Goal: Contribute content

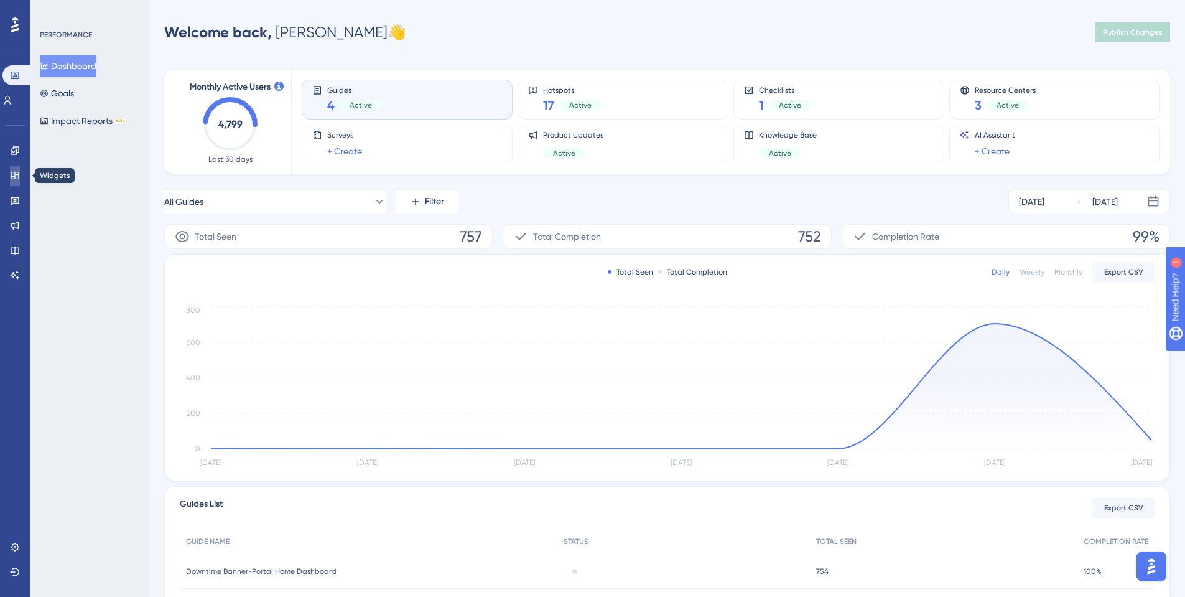
click at [14, 172] on icon at bounding box center [15, 175] width 8 height 7
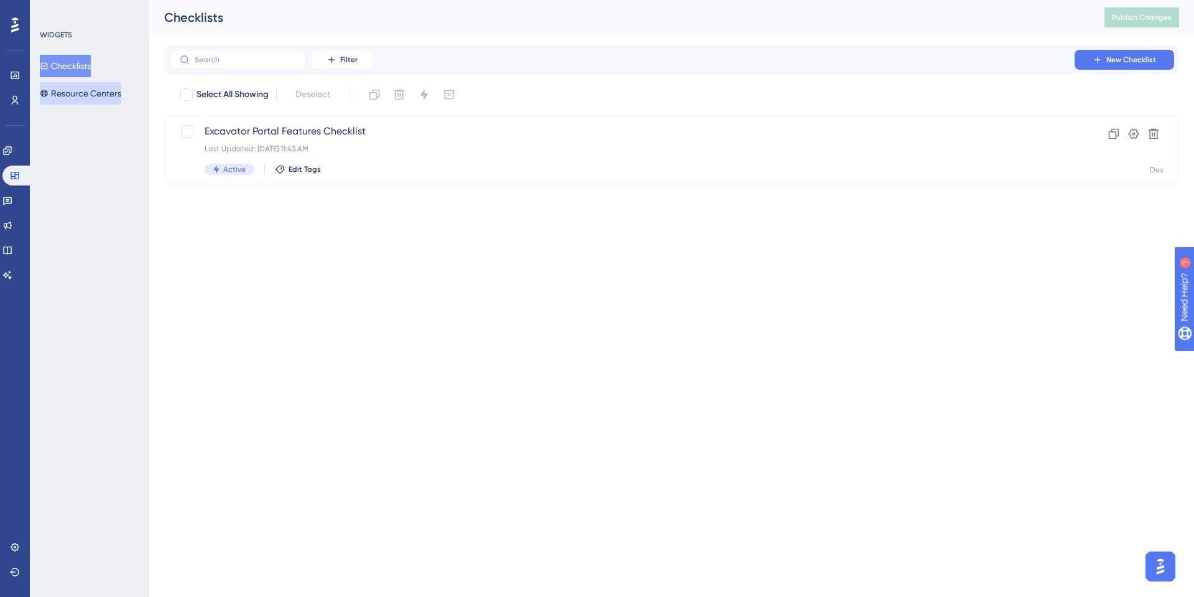
click at [57, 95] on button "Resource Centers" at bounding box center [80, 93] width 81 height 22
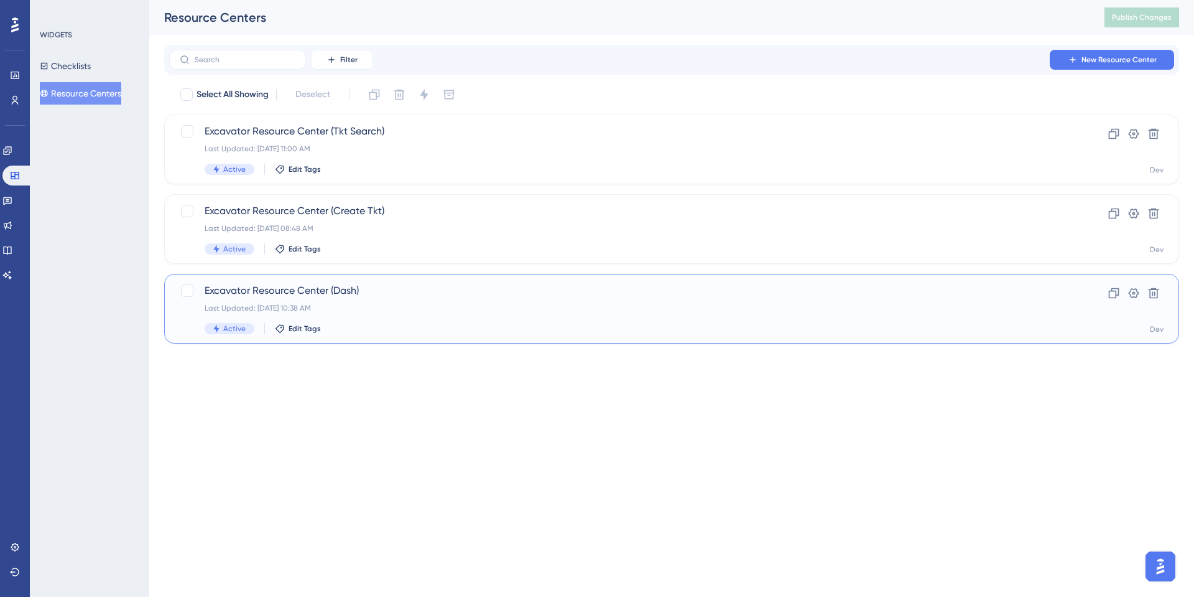
click at [306, 284] on span "Excavator Resource Center (Dash)" at bounding box center [622, 290] width 835 height 15
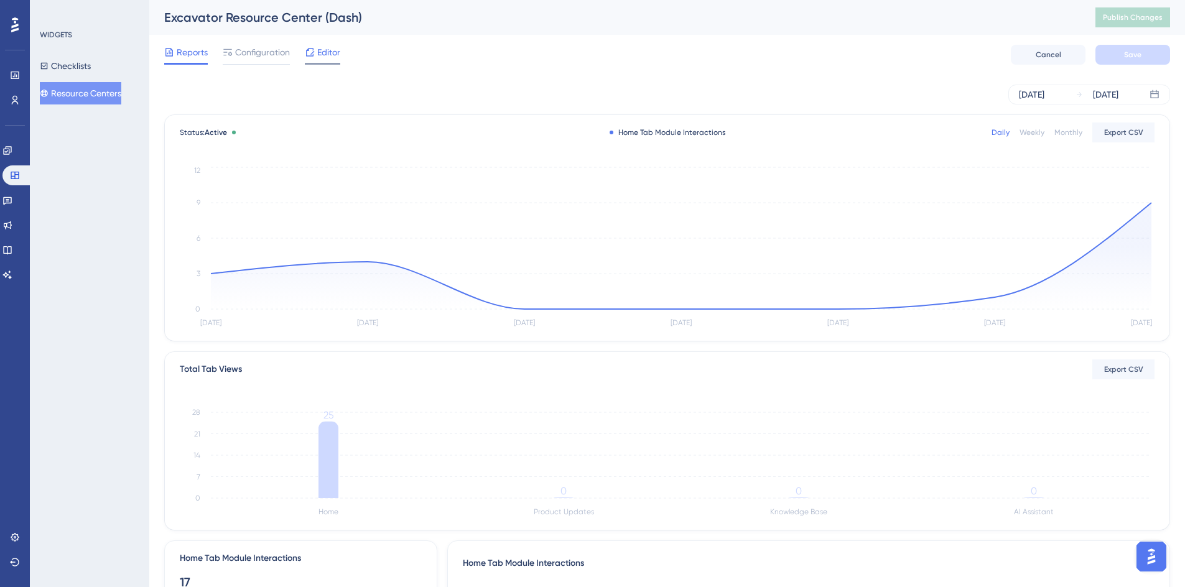
click at [328, 55] on span "Editor" at bounding box center [328, 52] width 23 height 15
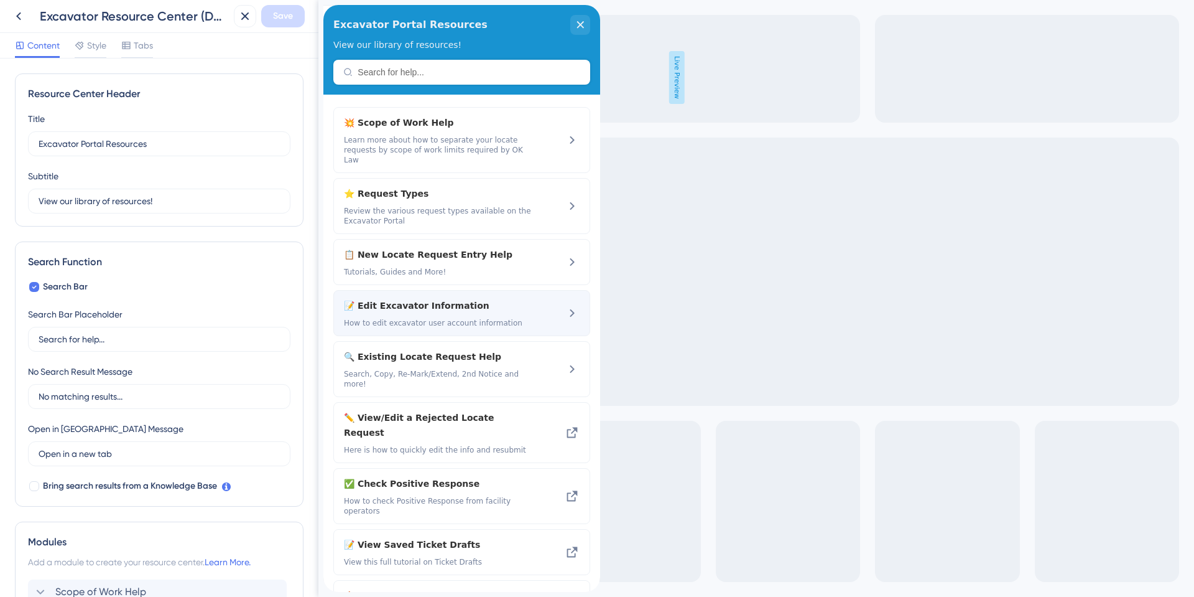
click at [416, 300] on span "📝 Edit Excavator Information" at bounding box center [428, 305] width 169 height 15
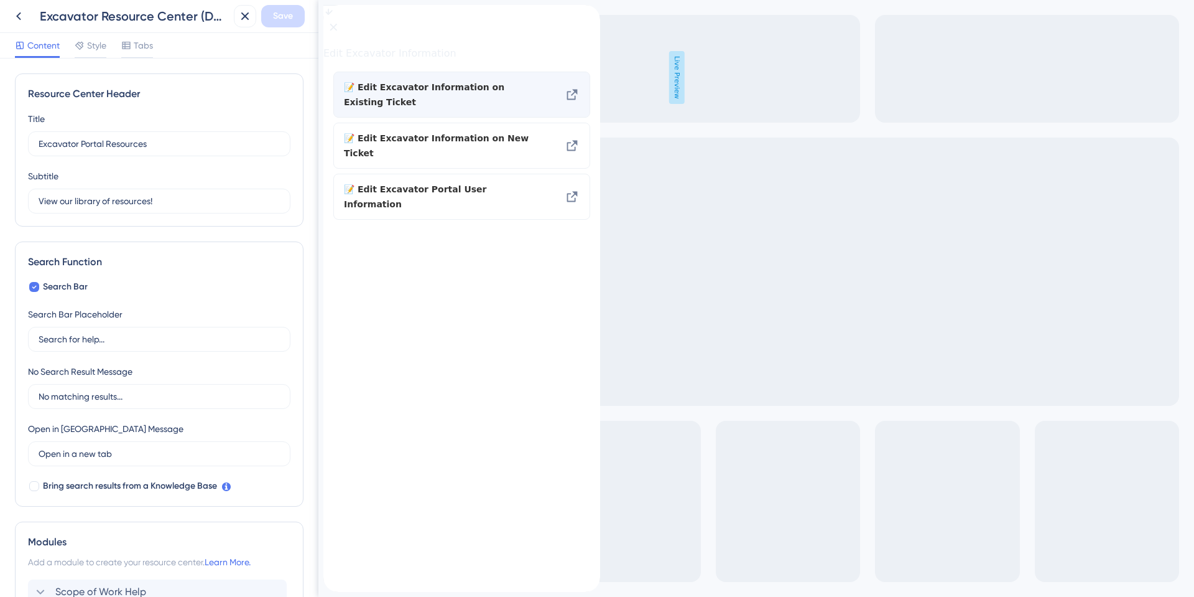
click at [574, 100] on icon at bounding box center [572, 95] width 11 height 11
click at [577, 102] on icon at bounding box center [572, 94] width 15 height 15
click at [9, 15] on button at bounding box center [18, 16] width 22 height 22
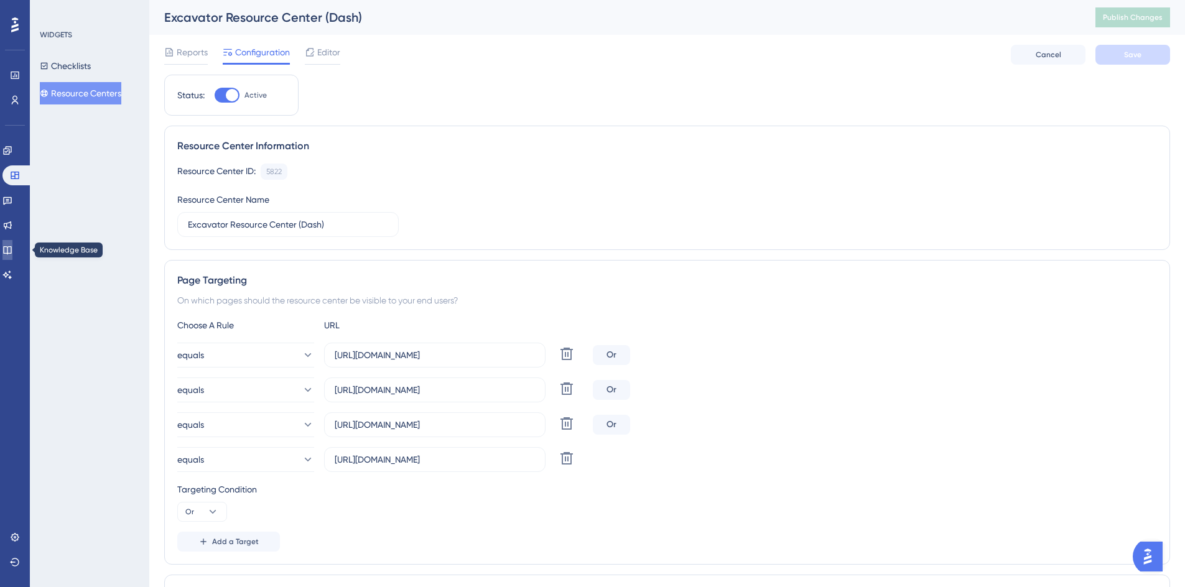
click at [11, 252] on icon at bounding box center [7, 250] width 8 height 8
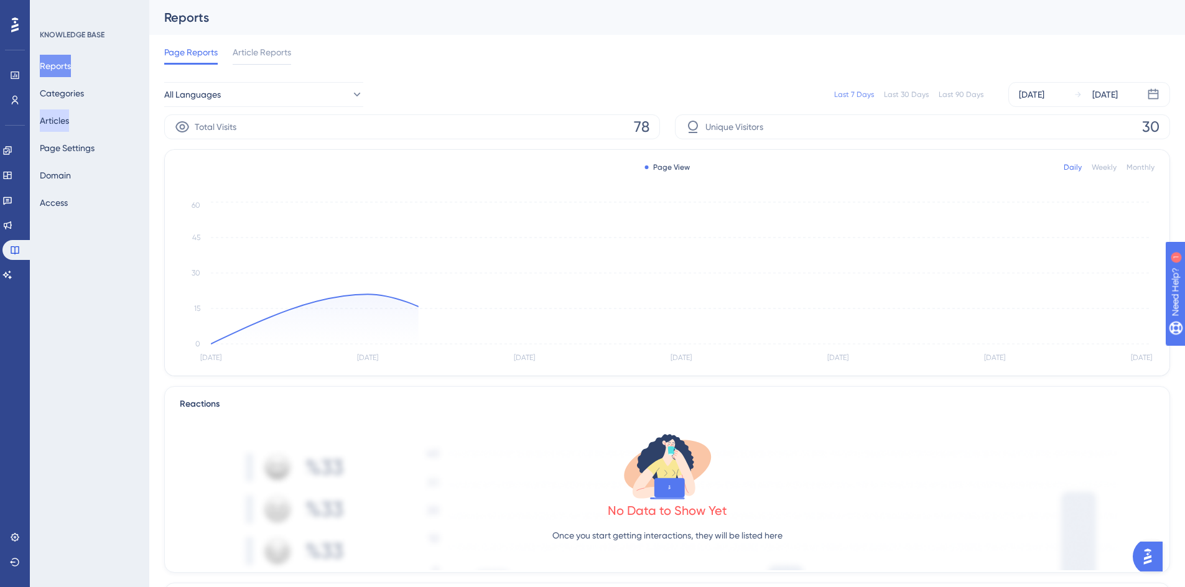
click at [69, 118] on button "Articles" at bounding box center [54, 120] width 29 height 22
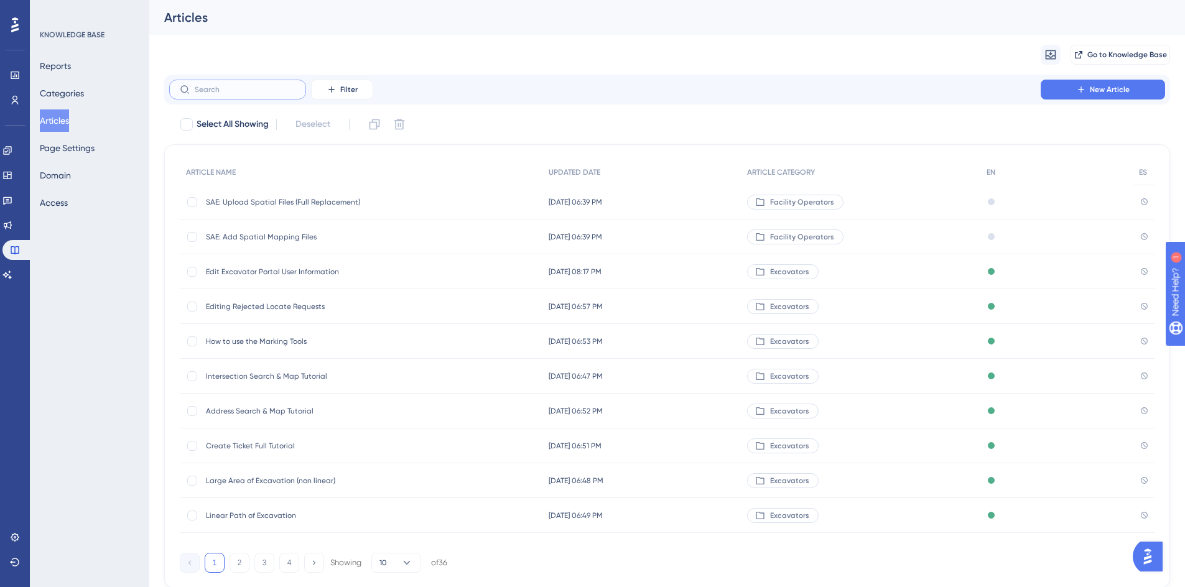
click at [222, 89] on input "text" at bounding box center [245, 89] width 101 height 9
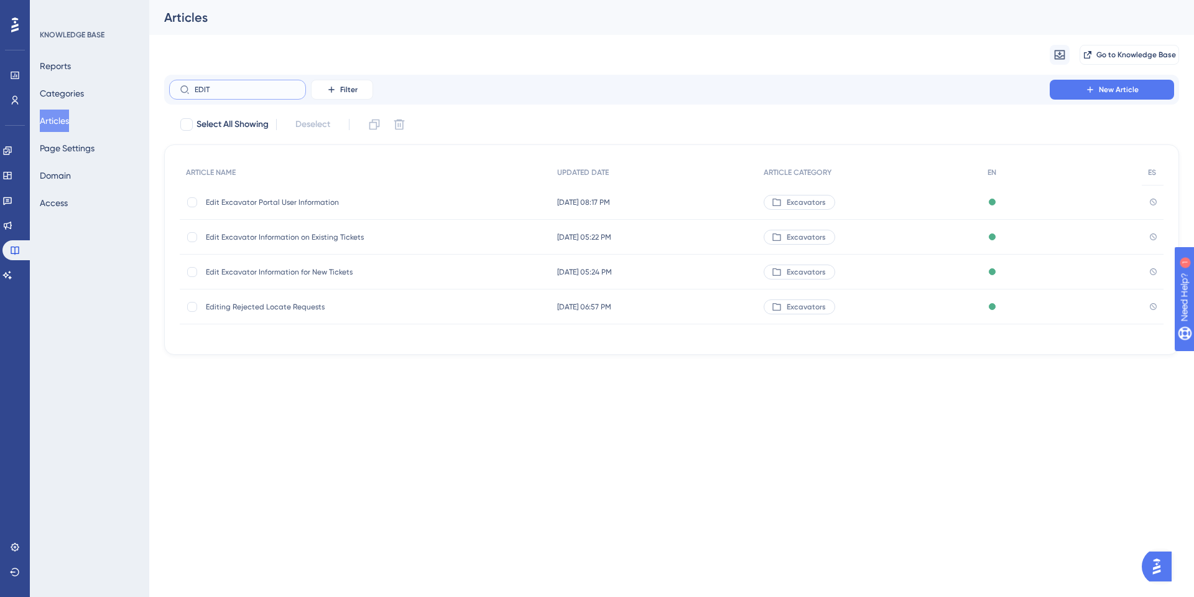
type input "EDIT"
click at [259, 239] on span "Edit Excavator Information on Existing Tickets" at bounding box center [305, 237] width 199 height 10
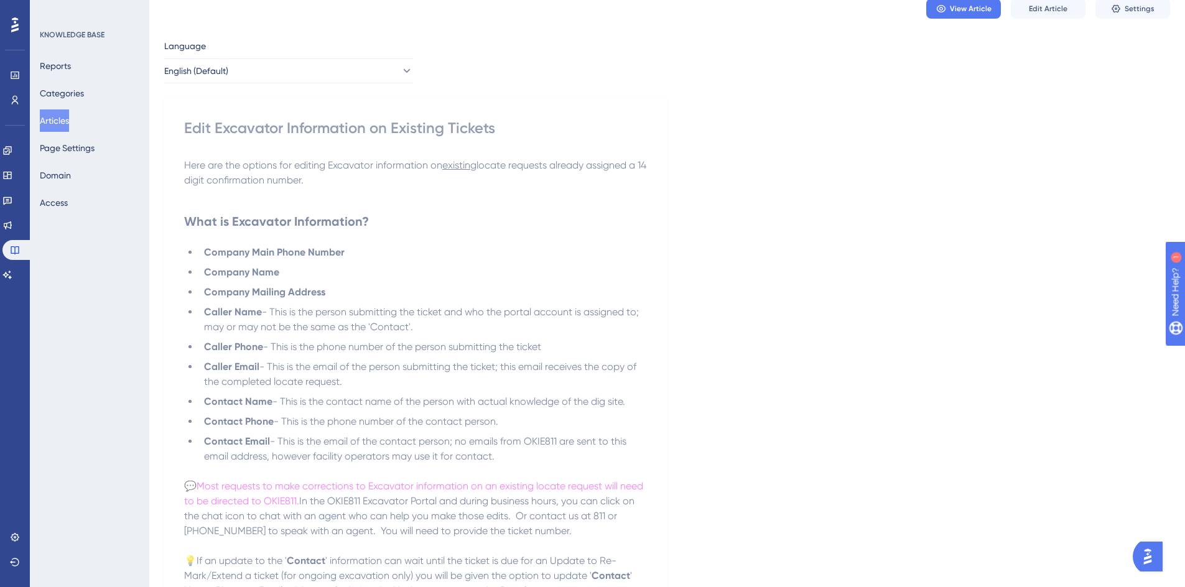
scroll to position [124, 0]
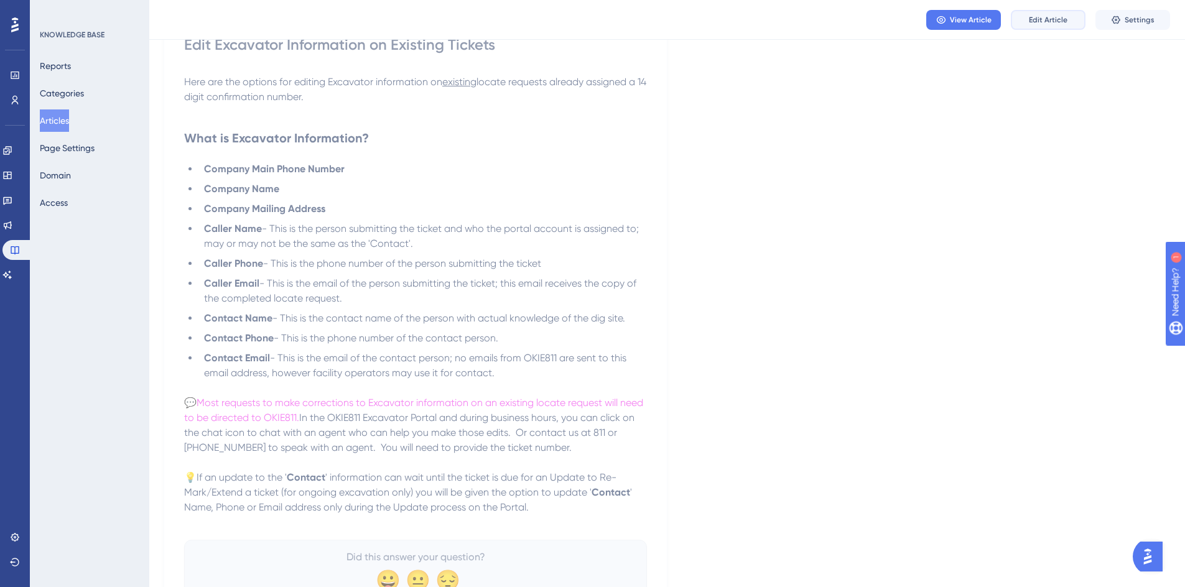
click at [1056, 13] on button "Edit Article" at bounding box center [1048, 20] width 75 height 20
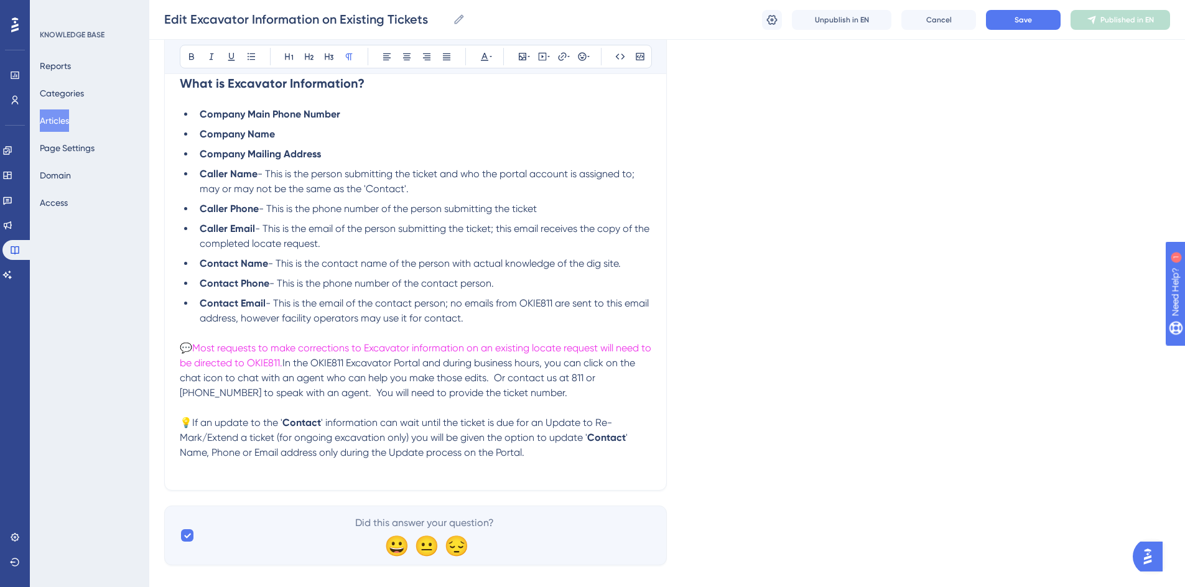
scroll to position [246, 0]
click at [505, 378] on span "In the OKIE811 Excavator Portal and during business hours, you can click on the…" at bounding box center [409, 377] width 458 height 42
click at [811, 349] on div "Language English (Default) Edit Excavator Information on Existing Tickets Bold …" at bounding box center [667, 199] width 1006 height 730
click at [1027, 19] on span "Save" at bounding box center [1023, 20] width 17 height 10
click at [560, 376] on span "In the OKIE811 Excavator Portal and during business hours, you can click on the…" at bounding box center [413, 377] width 467 height 42
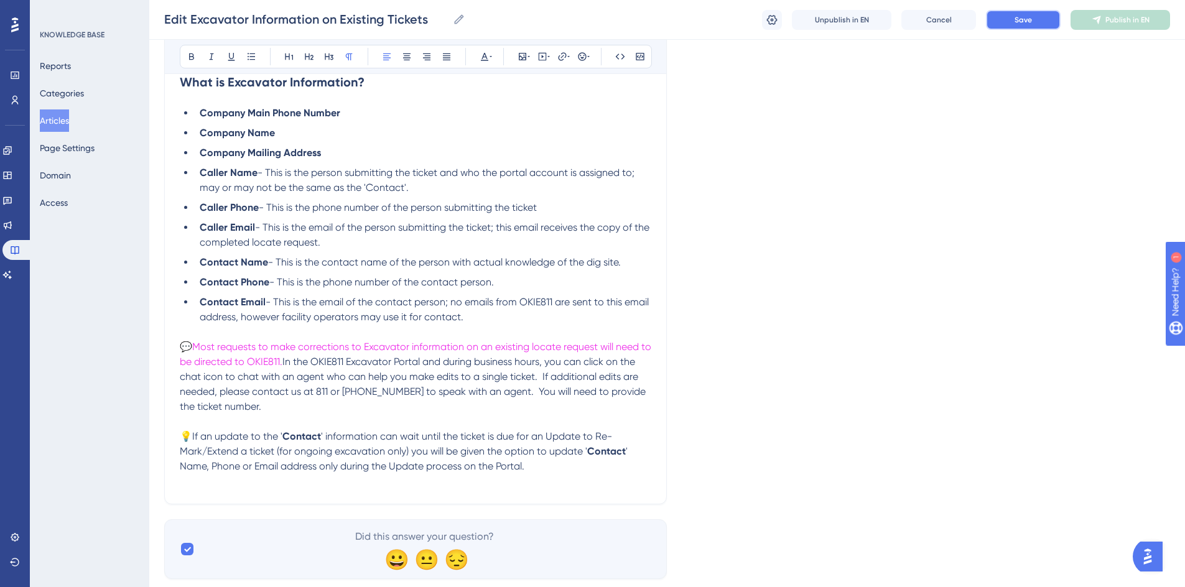
click at [1036, 18] on button "Save" at bounding box center [1023, 20] width 75 height 20
click at [1106, 20] on span "Publish in EN" at bounding box center [1128, 20] width 44 height 10
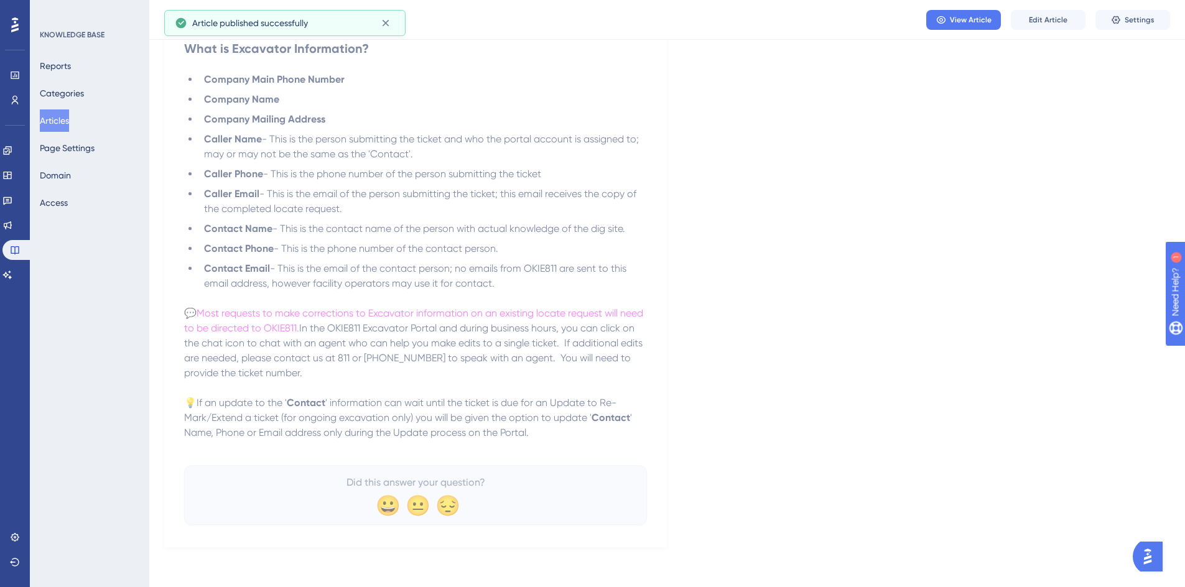
scroll to position [214, 0]
click at [62, 123] on button "Articles" at bounding box center [54, 120] width 29 height 22
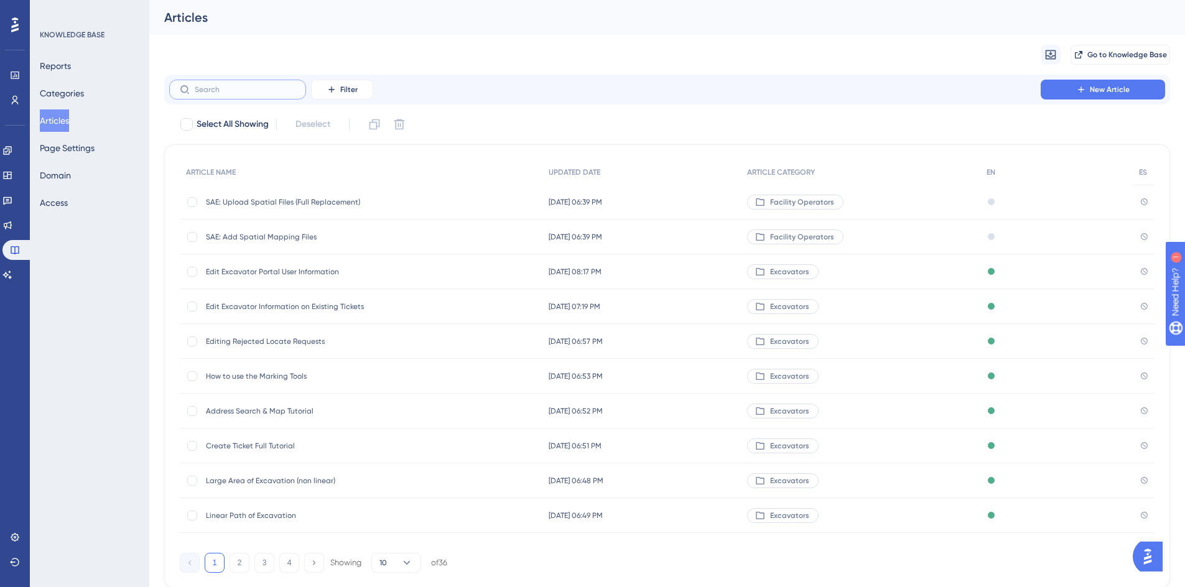
click at [232, 88] on input "text" at bounding box center [245, 89] width 101 height 9
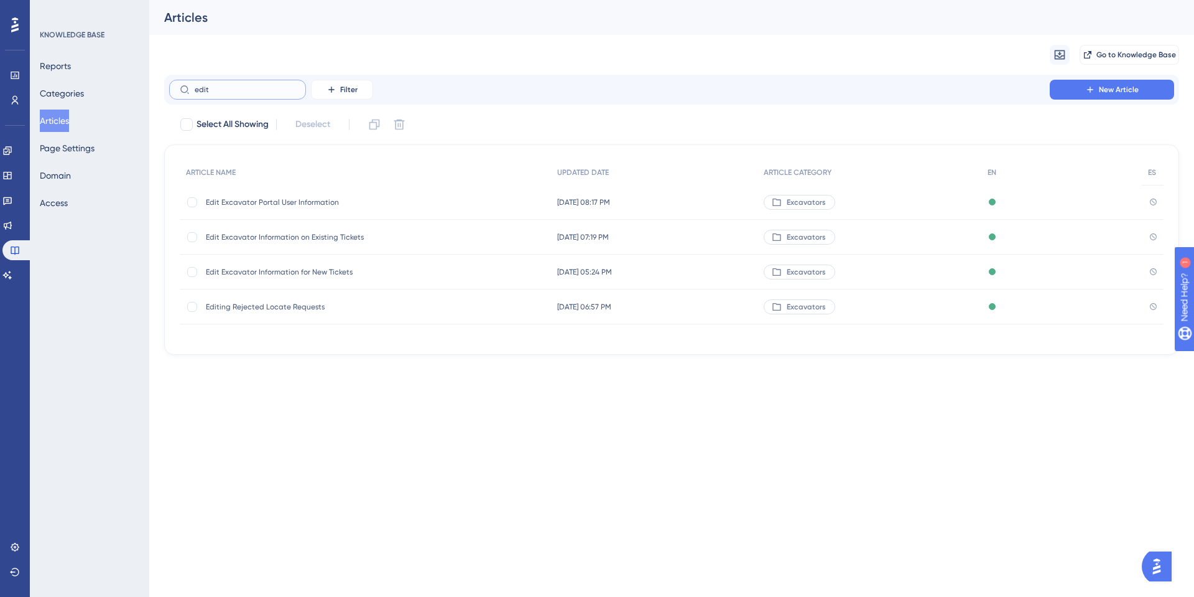
type input "edit"
click at [319, 202] on span "Edit Excavator Portal User Information" at bounding box center [305, 202] width 199 height 10
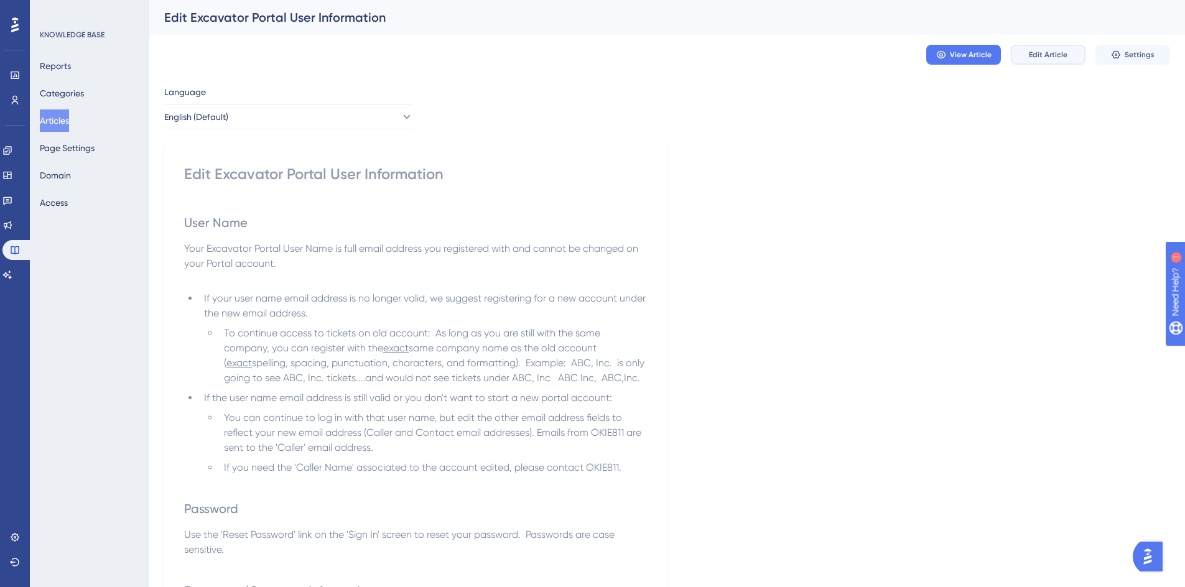
click at [1046, 60] on button "Edit Article" at bounding box center [1048, 55] width 75 height 20
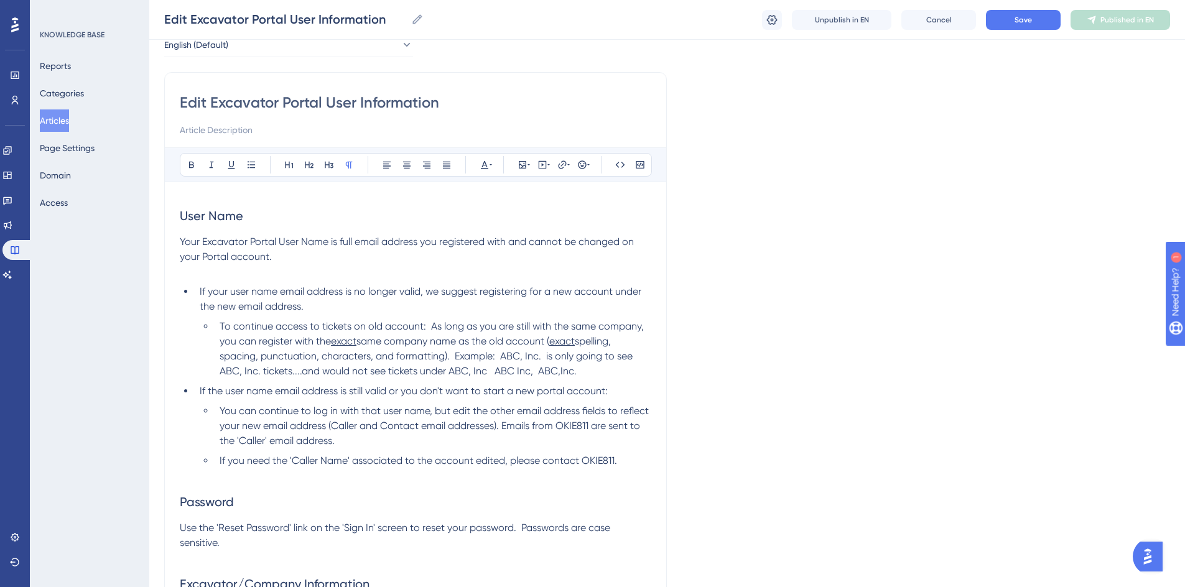
scroll to position [67, 0]
click at [335, 240] on span "Your Excavator Portal User Name is full email address you registered with and c…" at bounding box center [408, 249] width 457 height 27
click at [409, 282] on div "User Name Your Excavator Portal User Name is the full email address you registe…" at bounding box center [416, 520] width 472 height 645
click at [323, 310] on li "If your user name email address is no longer valid, we suggest registering for …" at bounding box center [423, 300] width 457 height 30
drag, startPoint x: 221, startPoint y: 327, endPoint x: 432, endPoint y: 327, distance: 210.3
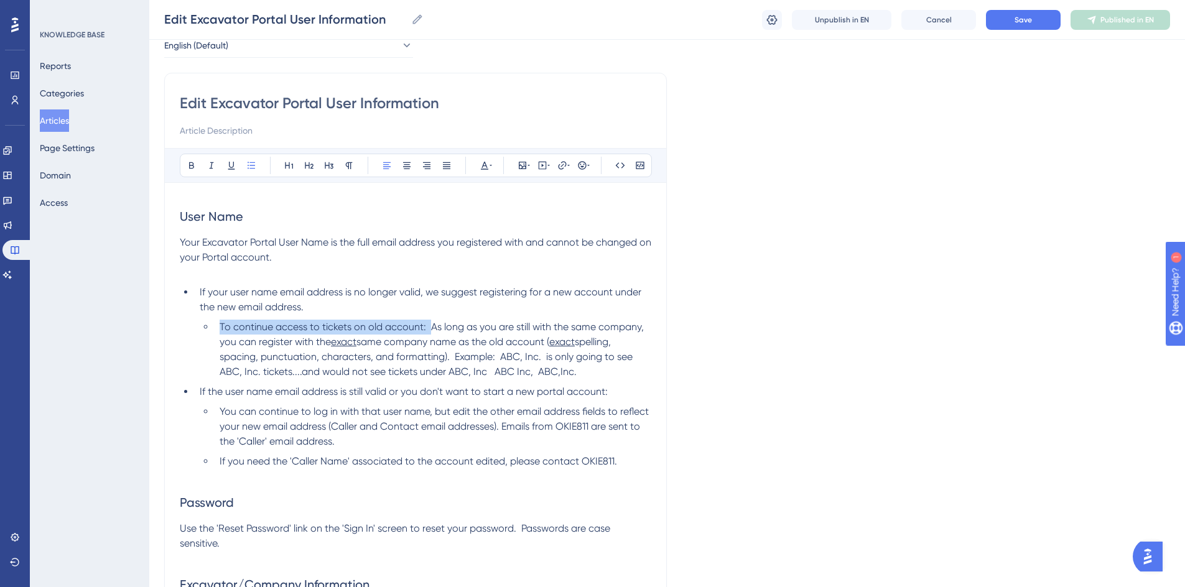
click at [432, 327] on span "To continue access to tickets on old account: As long as you are still with the…" at bounding box center [433, 334] width 427 height 27
click at [593, 340] on span "spelling, spacing, punctuation, characters, and formatting). Example: ABC, Inc.…" at bounding box center [436, 357] width 432 height 42
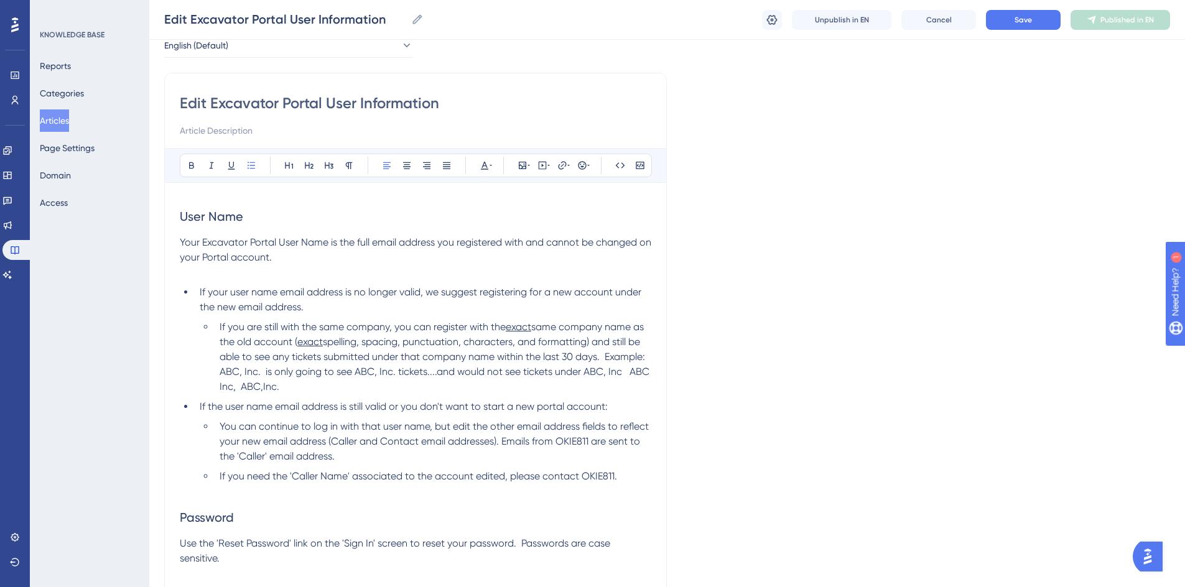
click at [227, 330] on span "If you are still with the same company, you can register with the" at bounding box center [363, 327] width 286 height 12
click at [389, 329] on span "If you are still with the same company, you can register with the" at bounding box center [363, 327] width 286 height 12
click at [272, 343] on span "If you are still with the same company, but just need to register with a new em…" at bounding box center [435, 334] width 431 height 27
click at [1000, 22] on button "Save" at bounding box center [1023, 20] width 75 height 20
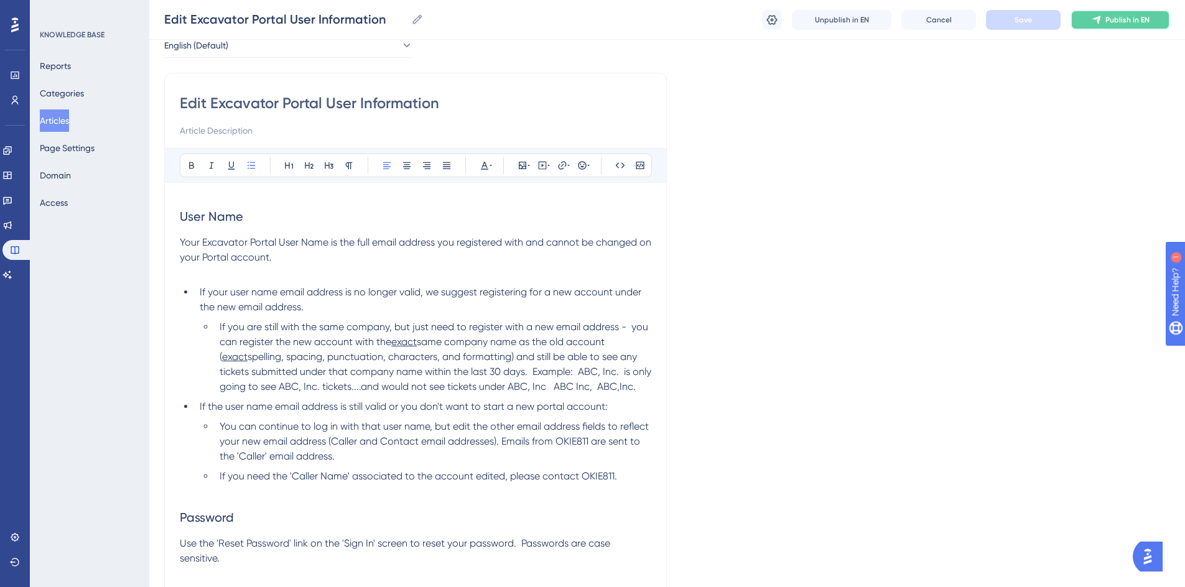
click at [1117, 19] on span "Publish in EN" at bounding box center [1128, 20] width 44 height 10
